Goal: Transaction & Acquisition: Subscribe to service/newsletter

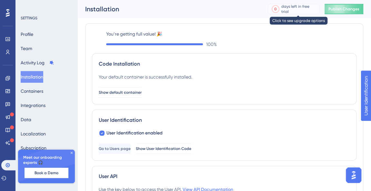
click at [290, 12] on div "days left in free trial" at bounding box center [299, 9] width 36 height 6
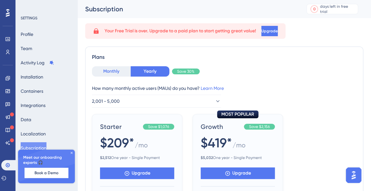
click at [112, 74] on button "Monthly" at bounding box center [111, 71] width 39 height 10
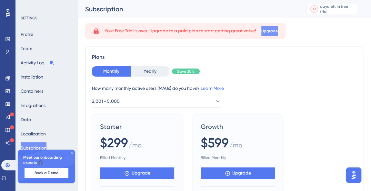
click at [278, 33] on span "Upgrade" at bounding box center [269, 30] width 16 height 5
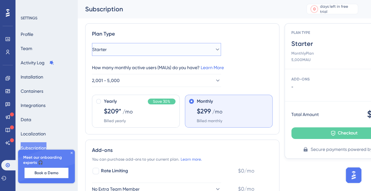
click at [214, 48] on icon at bounding box center [217, 49] width 6 height 6
click at [209, 48] on button "Starter" at bounding box center [156, 49] width 129 height 13
click at [214, 48] on icon at bounding box center [217, 49] width 6 height 6
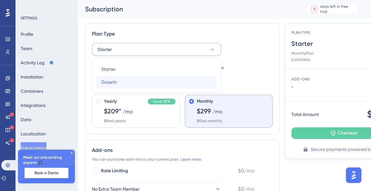
click at [143, 80] on div "Growth Growth" at bounding box center [156, 82] width 110 height 13
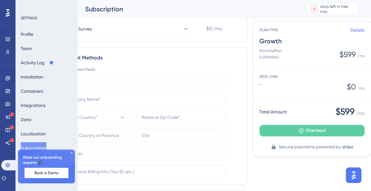
scroll to position [254, 32]
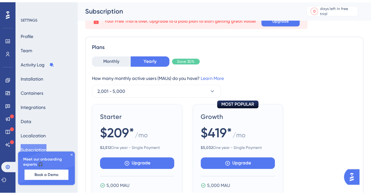
scroll to position [32, 0]
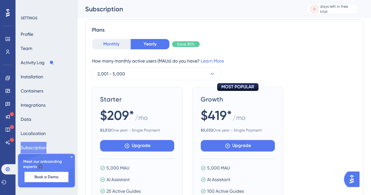
click at [114, 45] on button "Monthly" at bounding box center [111, 44] width 39 height 10
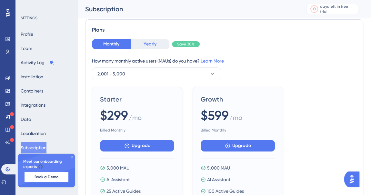
click at [143, 45] on button "Yearly" at bounding box center [150, 44] width 39 height 10
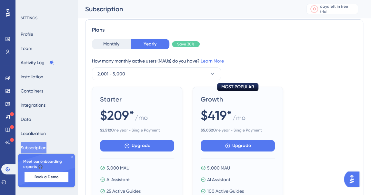
click at [125, 49] on div "Monthly Yearly Save 30% How many monthly active users (MAUs) do you have? Learn…" at bounding box center [224, 59] width 265 height 41
click at [123, 47] on button "Monthly" at bounding box center [111, 44] width 39 height 10
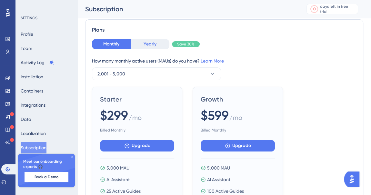
click at [148, 41] on button "Yearly" at bounding box center [150, 44] width 39 height 10
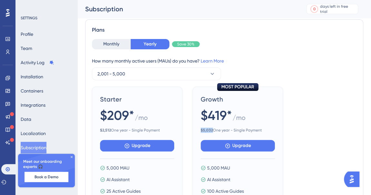
drag, startPoint x: 212, startPoint y: 131, endPoint x: 199, endPoint y: 129, distance: 12.8
click at [199, 129] on div "MOST POPULAR Growth $419* / mo $ 5,032 One year - Single Payment Upgrade 5,000 …" at bounding box center [238, 181] width 90 height 188
copy b "$ 5,032"
click at [112, 41] on button "Monthly" at bounding box center [111, 44] width 39 height 10
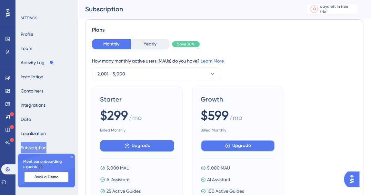
click at [240, 144] on span "Upgrade" at bounding box center [241, 146] width 19 height 8
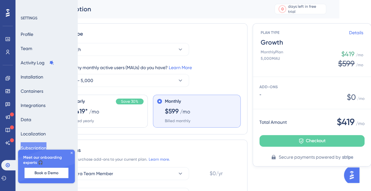
click at [173, 28] on div "Plan Type Growth How many monthly active users (MAUs) do you have? Learn More 2…" at bounding box center [150, 78] width 194 height 111
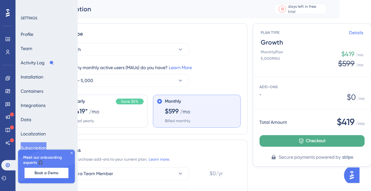
click at [312, 142] on span "Checkout" at bounding box center [316, 141] width 20 height 8
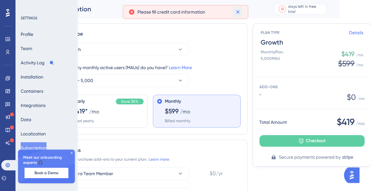
click at [237, 13] on icon at bounding box center [238, 12] width 6 height 6
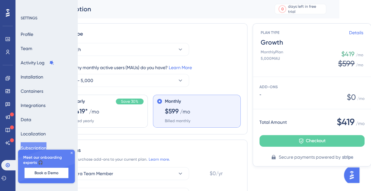
click at [70, 151] on icon at bounding box center [72, 153] width 4 height 4
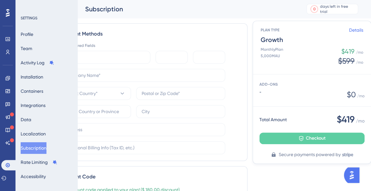
scroll to position [243, 32]
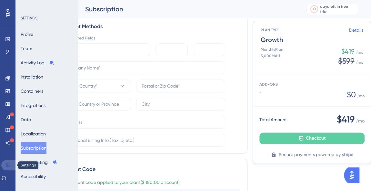
click at [7, 163] on icon at bounding box center [7, 165] width 4 height 4
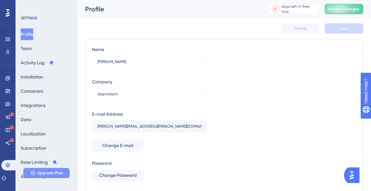
click at [47, 171] on span "Upgrade Plan" at bounding box center [49, 172] width 25 height 5
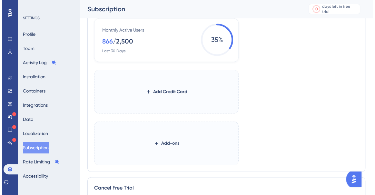
scroll to position [601, 0]
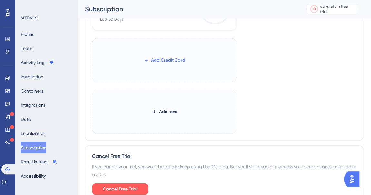
click at [163, 57] on span "Add Credit Card" at bounding box center [168, 60] width 34 height 8
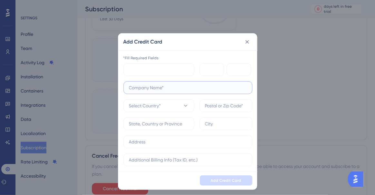
click at [164, 90] on input "text" at bounding box center [188, 87] width 118 height 7
type input "Dapta Inc"
click at [169, 104] on button "Select Country*" at bounding box center [159, 105] width 71 height 13
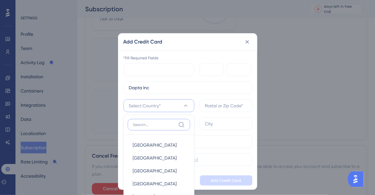
scroll to position [631, 0]
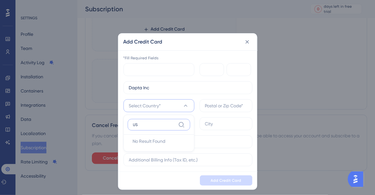
type input "U"
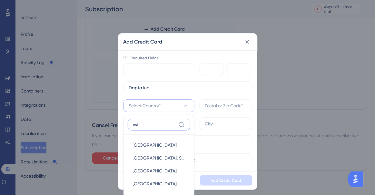
type input "est"
click at [199, 113] on div "Dapta Inc Select Country* est Estonia Estonia Palestine, State of Palestine, St…" at bounding box center [188, 123] width 129 height 85
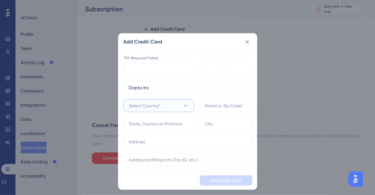
click at [184, 103] on icon at bounding box center [186, 106] width 6 height 6
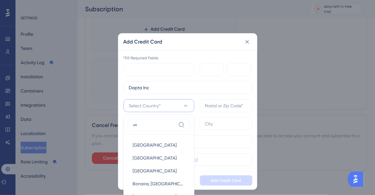
scroll to position [5, 0]
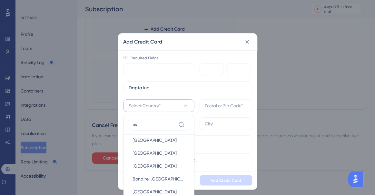
click at [192, 174] on div "us Australia Australia Austria Austria Belarus Belarus Bonaire, Sint Eustatius …" at bounding box center [159, 180] width 71 height 130
click at [152, 124] on input "us" at bounding box center [154, 124] width 43 height 5
type input "u"
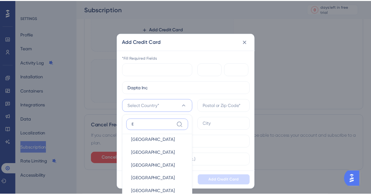
scroll to position [0, 0]
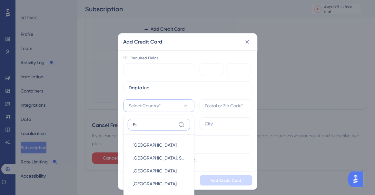
type input "E"
type input "unit"
click at [145, 183] on span "United States" at bounding box center [155, 184] width 44 height 8
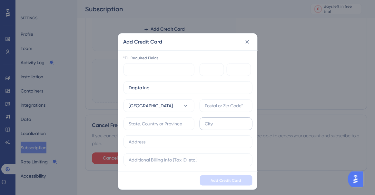
click at [217, 129] on label at bounding box center [226, 123] width 53 height 13
click at [217, 127] on input "text" at bounding box center [226, 123] width 42 height 7
type input "Miami"
click at [141, 139] on input "text" at bounding box center [188, 141] width 118 height 7
paste input "990 Biscayne Boulevard 501 16"
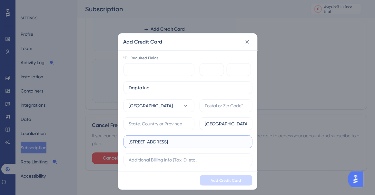
type input "990 Biscayne Boulevard 501 16"
click at [221, 164] on label at bounding box center [188, 160] width 129 height 13
click at [221, 164] on input "text" at bounding box center [188, 160] width 118 height 7
click at [205, 119] on label "Miami" at bounding box center [226, 123] width 53 height 13
click at [205, 120] on input "Miami" at bounding box center [226, 123] width 42 height 7
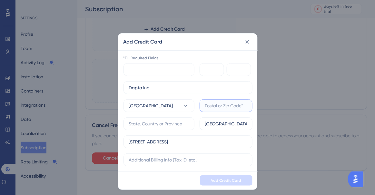
click at [221, 107] on input "text" at bounding box center [226, 105] width 42 height 7
paste input "33132"
type input "33132"
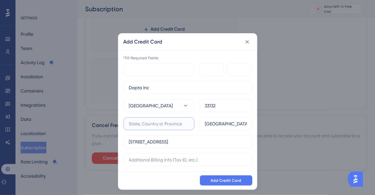
click at [173, 124] on input "text" at bounding box center [159, 123] width 60 height 7
type input "f"
type input "Florida"
click at [229, 131] on div "Dapta Inc United States 33132 Florida Miami 990 Biscayne Boulevard 501 16" at bounding box center [188, 123] width 129 height 85
click at [230, 178] on span "Add Credit Card" at bounding box center [226, 180] width 31 height 5
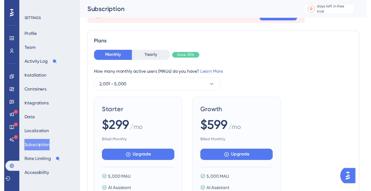
scroll to position [17, 0]
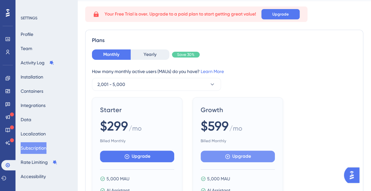
click at [241, 153] on span "Upgrade" at bounding box center [241, 156] width 19 height 8
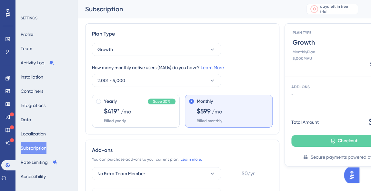
scroll to position [0, 32]
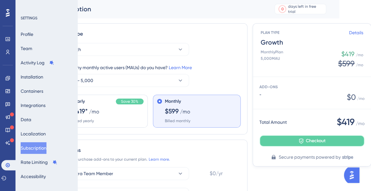
click at [302, 142] on icon at bounding box center [301, 140] width 5 height 5
